Goal: Task Accomplishment & Management: Use online tool/utility

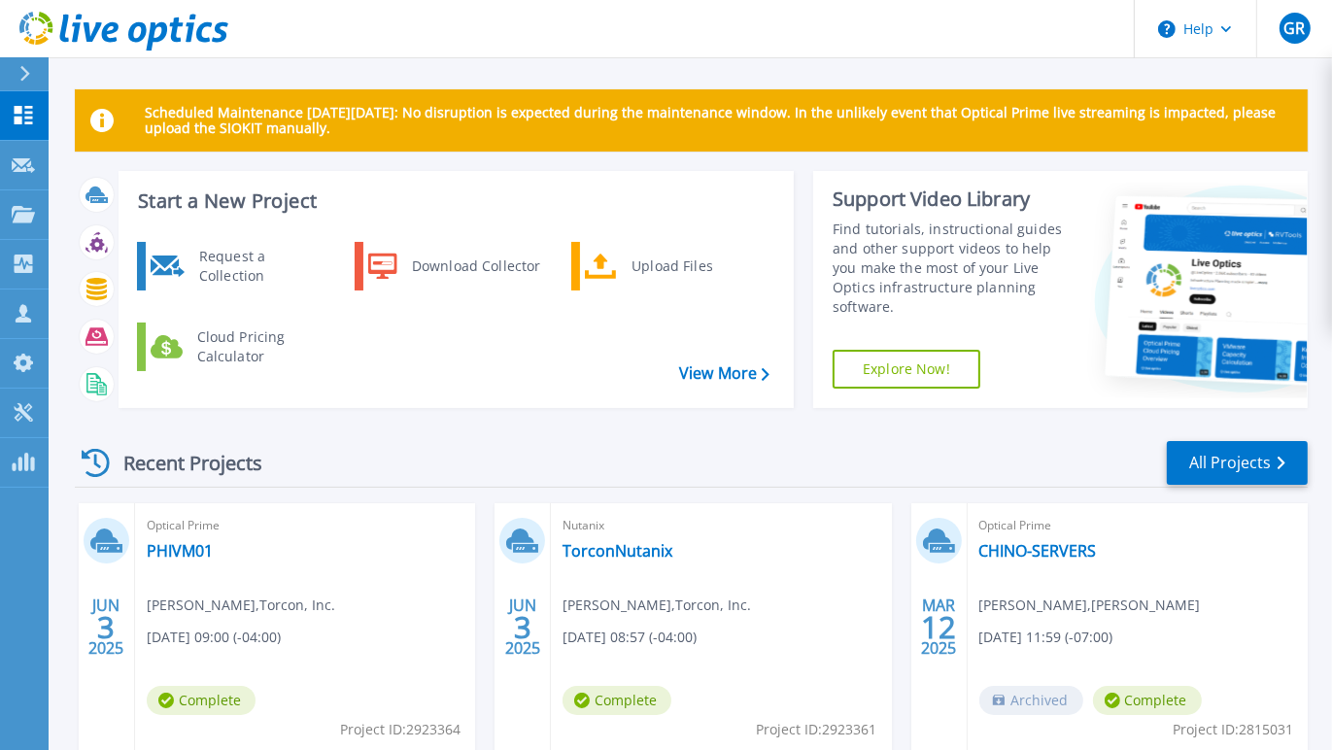
click at [501, 417] on div "Start a New Project Request a Collection Download Collector Upload Files Cloud …" at bounding box center [691, 297] width 1233 height 253
drag, startPoint x: 821, startPoint y: 14, endPoint x: 756, endPoint y: 5, distance: 65.7
click at [756, 5] on header "Help GR Channel Partner Gerald Ranada gerald.ranada@eplus.com ePlus My Profile …" at bounding box center [666, 29] width 1332 height 58
click at [568, 11] on header "Help GR Channel Partner Gerald Ranada gerald.ranada@eplus.com ePlus My Profile …" at bounding box center [666, 29] width 1332 height 58
click at [819, 23] on header "Help GR Channel Partner Gerald Ranada gerald.ranada@eplus.com ePlus My Profile …" at bounding box center [666, 29] width 1332 height 58
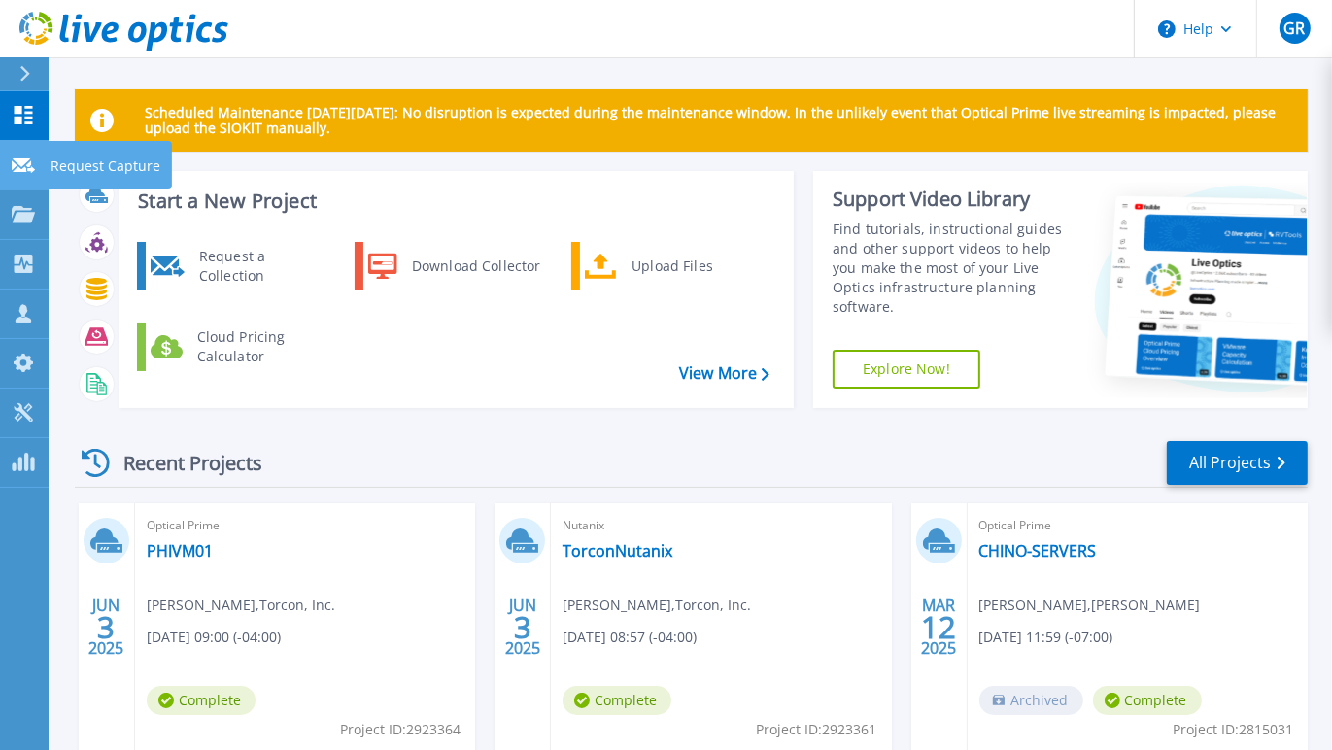
click at [15, 162] on icon at bounding box center [23, 165] width 23 height 15
